Goal: Check status: Check status

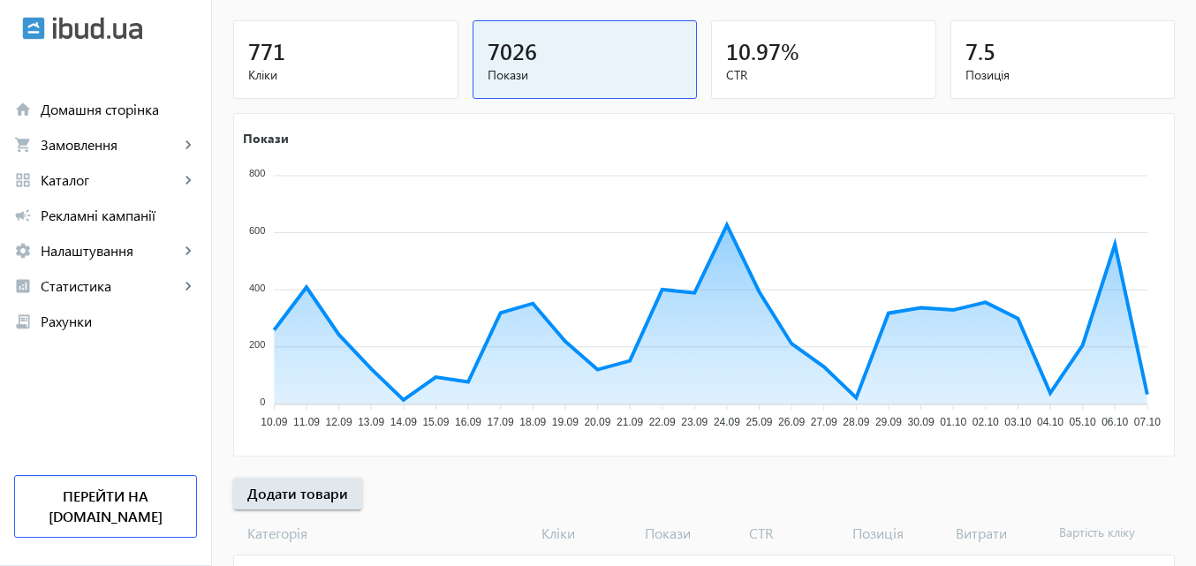
scroll to position [265, 0]
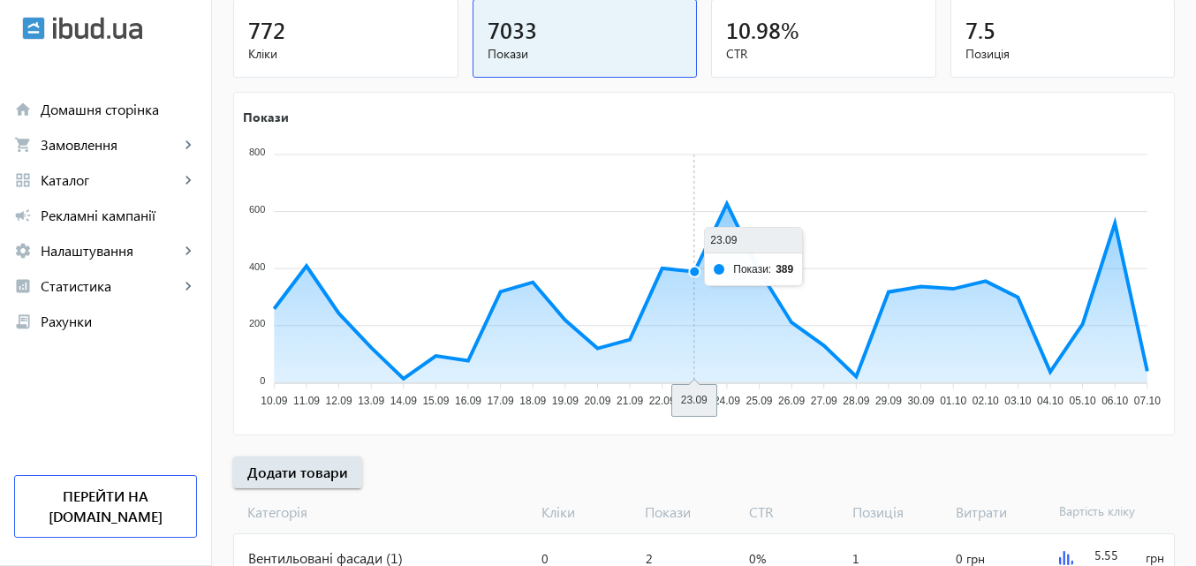
scroll to position [265, 0]
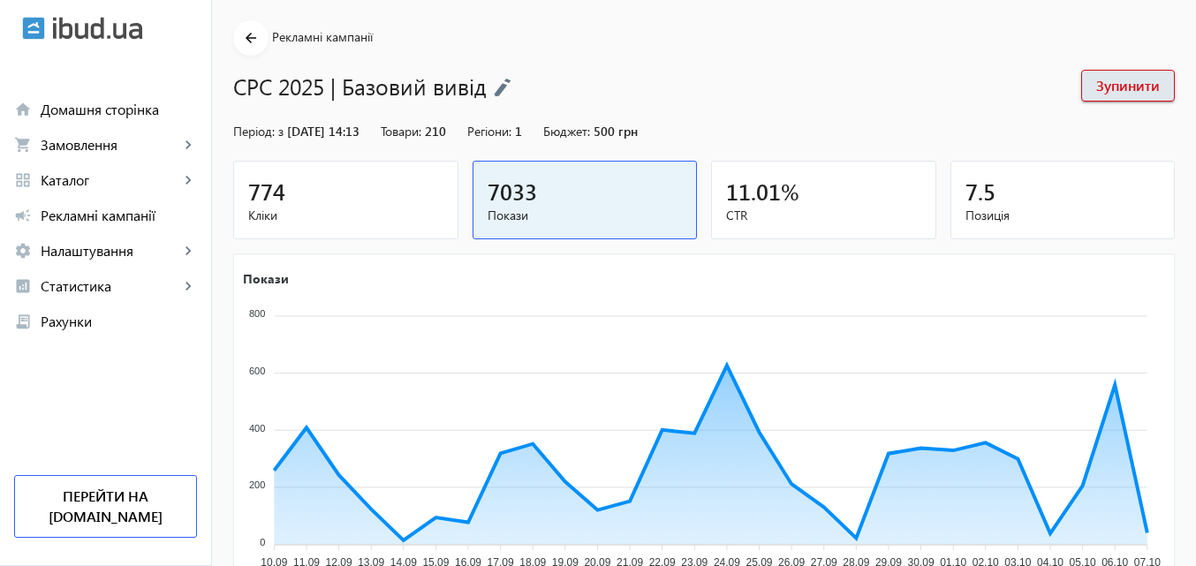
scroll to position [88, 0]
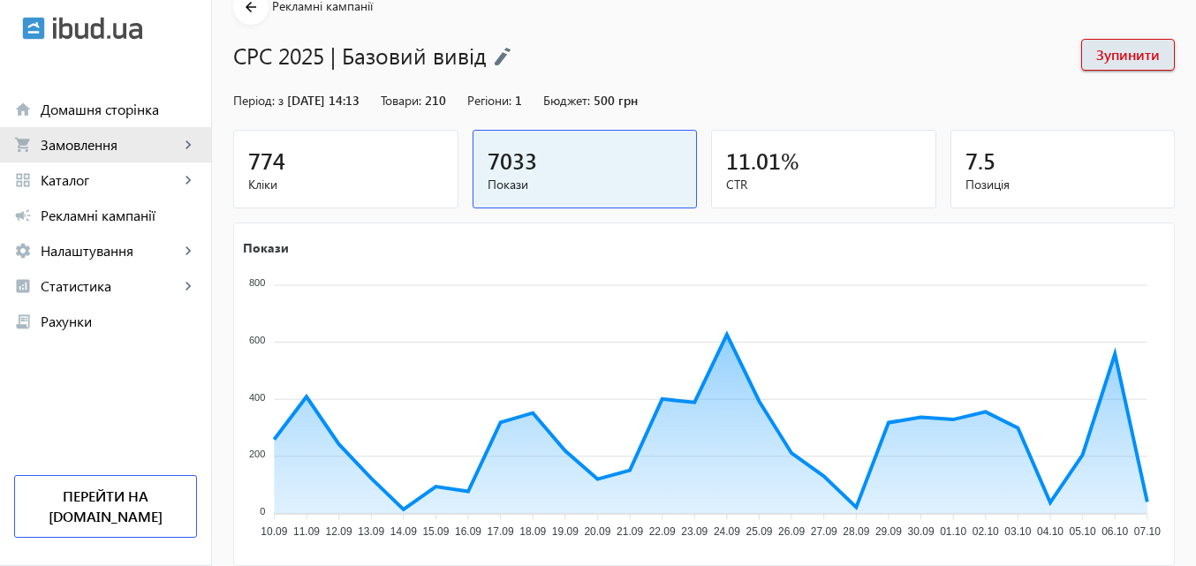
click at [100, 140] on span "Замовлення" at bounding box center [110, 145] width 139 height 18
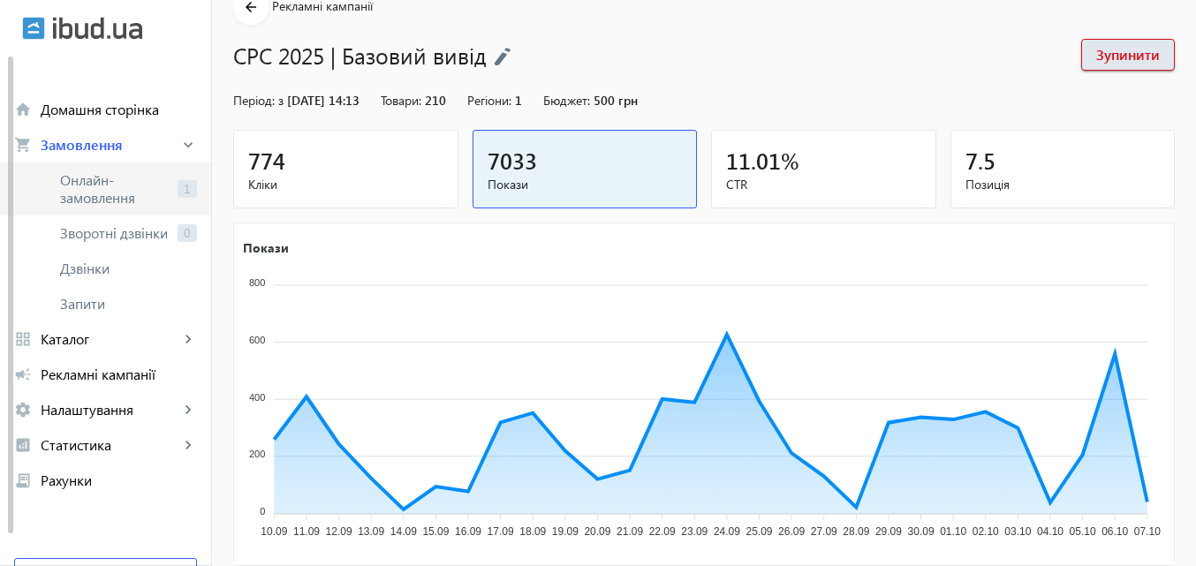
click at [127, 184] on span "Онлайн-замовлення" at bounding box center [115, 188] width 110 height 35
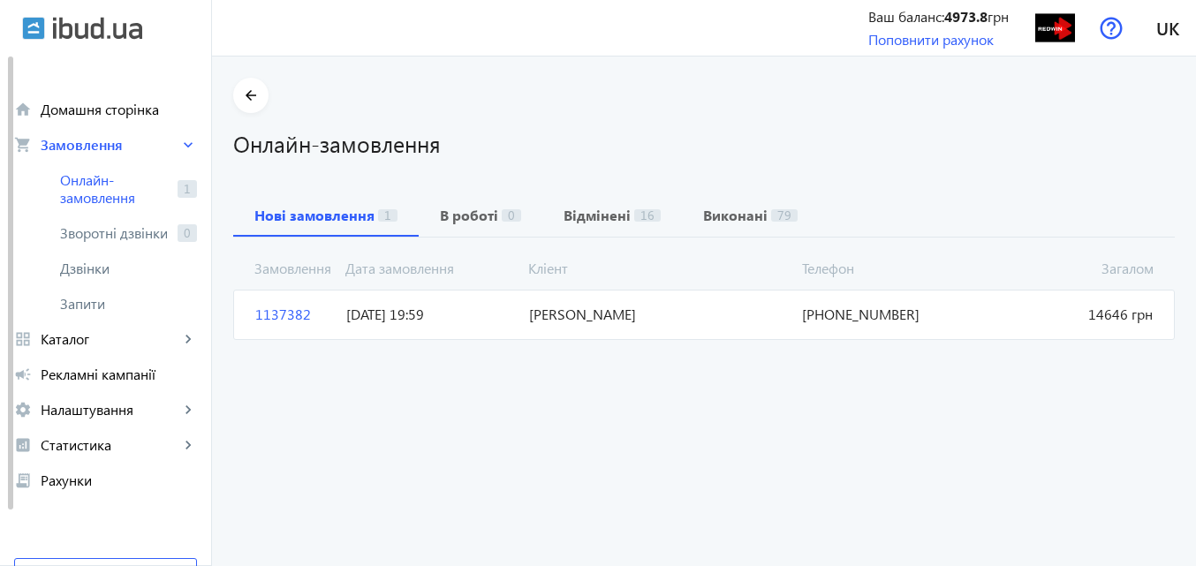
drag, startPoint x: 942, startPoint y: 317, endPoint x: 767, endPoint y: 321, distance: 174.9
click at [767, 321] on mat-card "1137382 Дмитро Шимчук Загалом 14646 грн 06.10.2025 19:59 +38(097)962-54-83" at bounding box center [703, 314] width 941 height 49
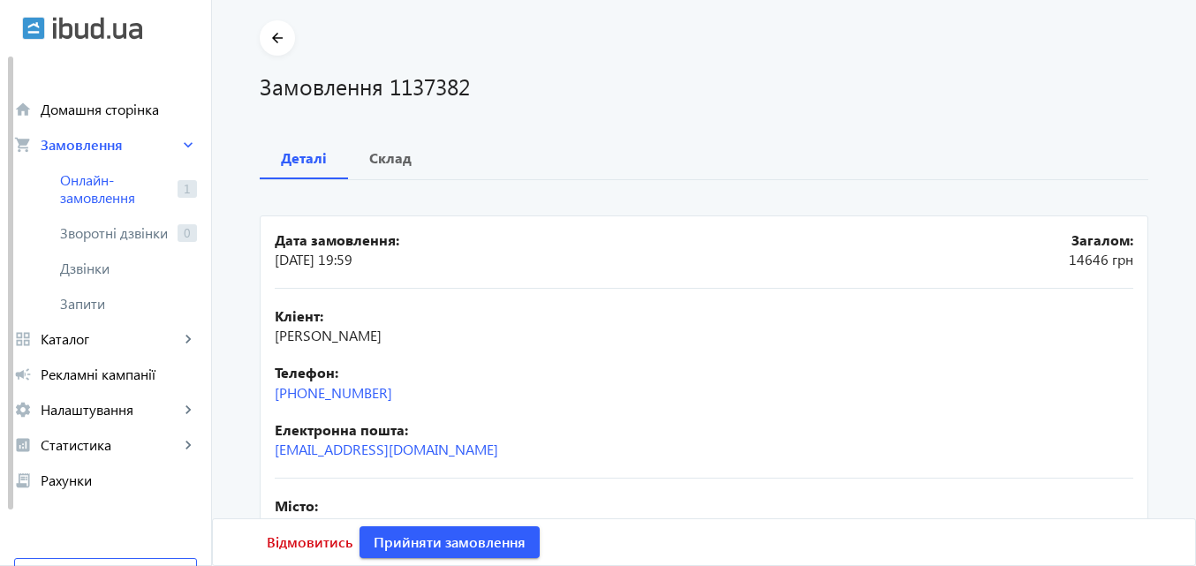
scroll to position [88, 0]
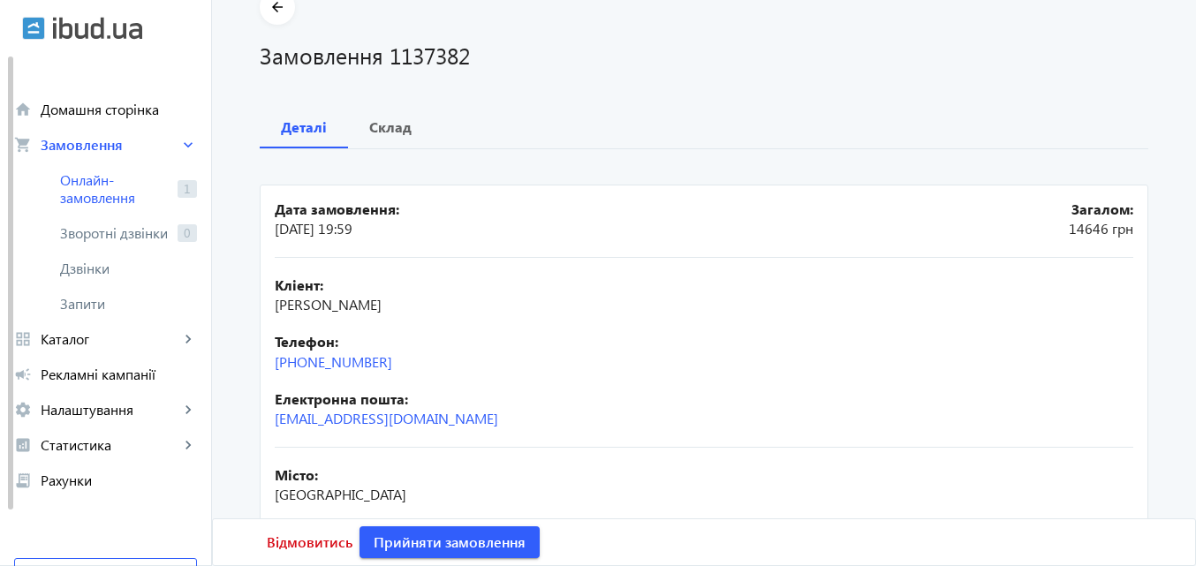
drag, startPoint x: 403, startPoint y: 357, endPoint x: 242, endPoint y: 371, distance: 161.3
click at [242, 371] on div "arrow_back Замовлення 1137382 Деталі Склад Дата замовлення: 06.10.2025 19:59 За…" at bounding box center [703, 402] width 931 height 826
copy link "+38(097)962-54-83"
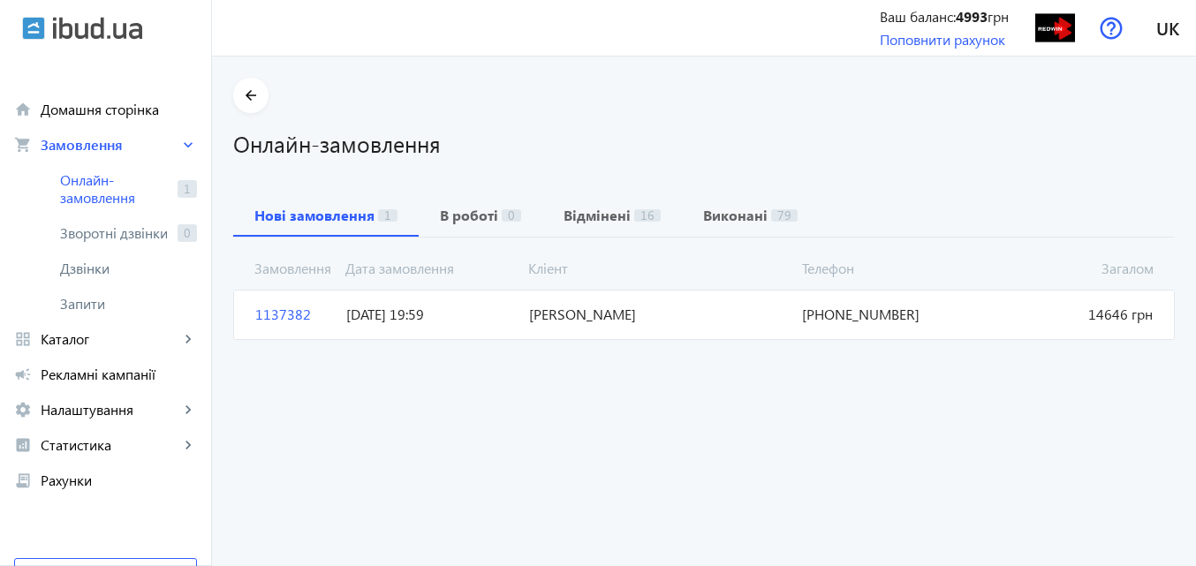
drag, startPoint x: 940, startPoint y: 310, endPoint x: 823, endPoint y: 319, distance: 117.8
click at [823, 319] on span "+38(097)962-54-83" at bounding box center [886, 314] width 182 height 19
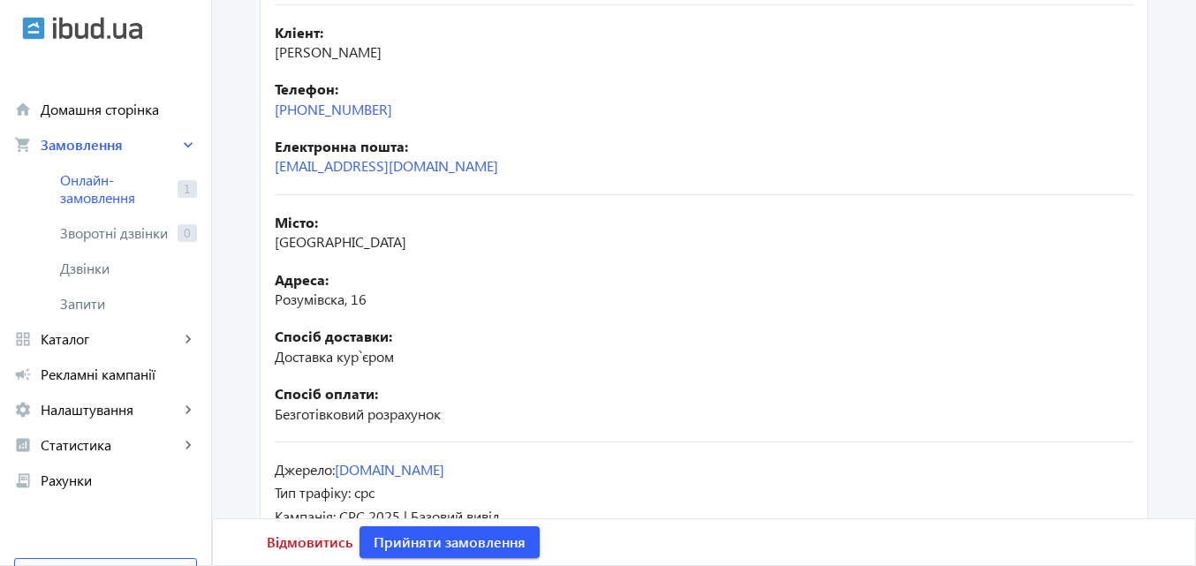
scroll to position [353, 0]
